Goal: Navigation & Orientation: Locate item on page

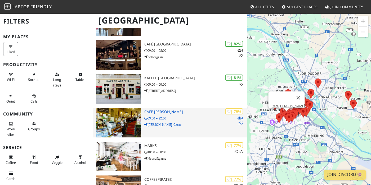
scroll to position [245, 0]
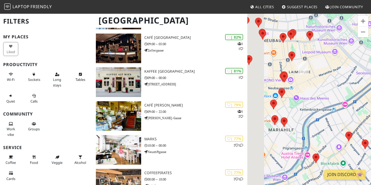
drag, startPoint x: 287, startPoint y: 116, endPoint x: 318, endPoint y: 109, distance: 31.7
click at [318, 109] on div "To navigate, press the arrow keys." at bounding box center [309, 105] width 124 height 185
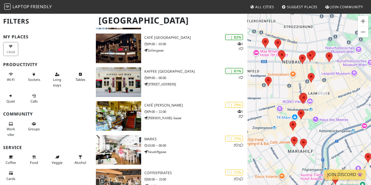
drag, startPoint x: 283, startPoint y: 133, endPoint x: 276, endPoint y: 12, distance: 121.7
click at [308, 73] on area at bounding box center [308, 73] width 0 height 0
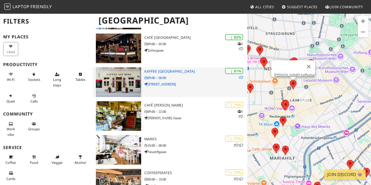
scroll to position [0, 0]
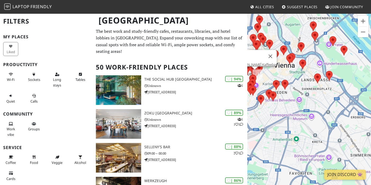
drag, startPoint x: 263, startPoint y: 141, endPoint x: 310, endPoint y: 61, distance: 92.7
click at [310, 61] on div "To navigate, press the arrow keys. [PERSON_NAME] Kaffeebar" at bounding box center [309, 105] width 124 height 185
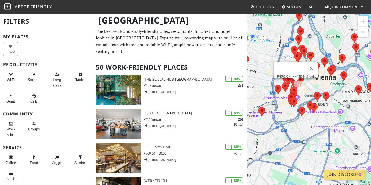
drag, startPoint x: 284, startPoint y: 75, endPoint x: 336, endPoint y: 89, distance: 53.7
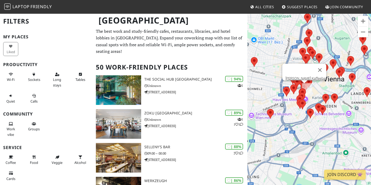
click at [336, 89] on div "To navigate, press the arrow keys. [PERSON_NAME] Kaffeebar" at bounding box center [309, 105] width 124 height 185
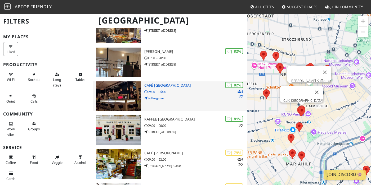
scroll to position [208, 0]
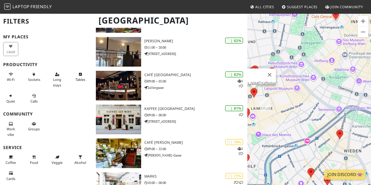
drag, startPoint x: 259, startPoint y: 139, endPoint x: 322, endPoint y: 108, distance: 69.6
click at [322, 108] on div "To navigate, press the arrow keys. [PERSON_NAME] Kaffeebar" at bounding box center [309, 105] width 124 height 185
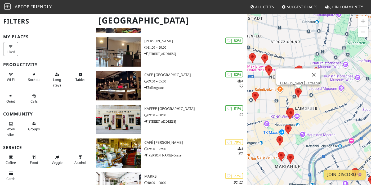
drag, startPoint x: 264, startPoint y: 93, endPoint x: 312, endPoint y: 92, distance: 47.7
click at [312, 92] on div "To navigate, press the arrow keys. [PERSON_NAME] Kaffeebar" at bounding box center [309, 105] width 124 height 185
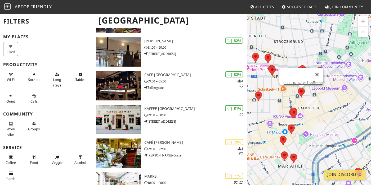
click at [312, 70] on button "Close" at bounding box center [317, 74] width 13 height 13
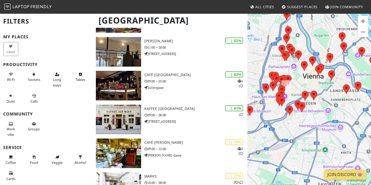
drag, startPoint x: 266, startPoint y: 106, endPoint x: 300, endPoint y: 81, distance: 42.6
click at [300, 81] on div "To navigate, press the arrow keys." at bounding box center [309, 105] width 124 height 185
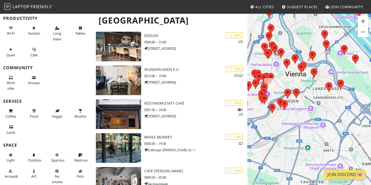
scroll to position [0, 0]
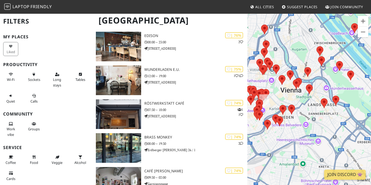
drag, startPoint x: 268, startPoint y: 140, endPoint x: 316, endPoint y: 68, distance: 86.0
click at [316, 68] on div "To navigate, press the arrow keys." at bounding box center [309, 105] width 124 height 185
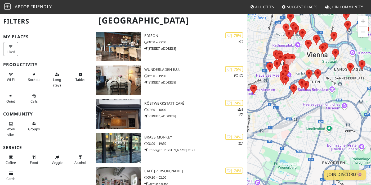
drag, startPoint x: 267, startPoint y: 172, endPoint x: 307, endPoint y: 64, distance: 114.6
click at [307, 64] on div "To navigate, press the arrow keys." at bounding box center [309, 105] width 124 height 185
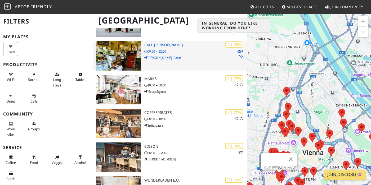
scroll to position [306, 0]
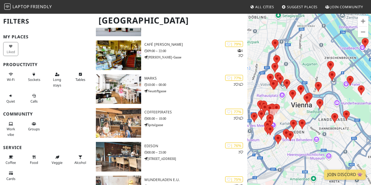
drag, startPoint x: 269, startPoint y: 132, endPoint x: 260, endPoint y: 81, distance: 52.3
click at [260, 81] on div "To navigate, press the arrow keys." at bounding box center [309, 105] width 124 height 185
